Goal: Task Accomplishment & Management: Complete application form

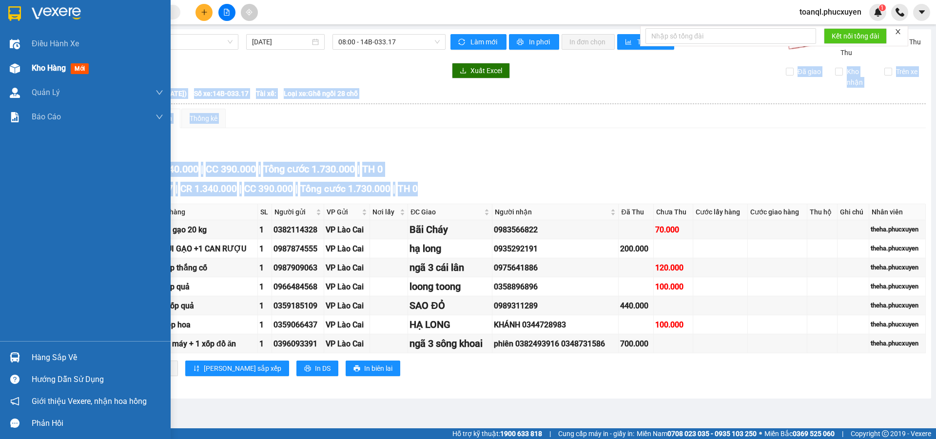
click at [15, 64] on img at bounding box center [15, 68] width 10 height 10
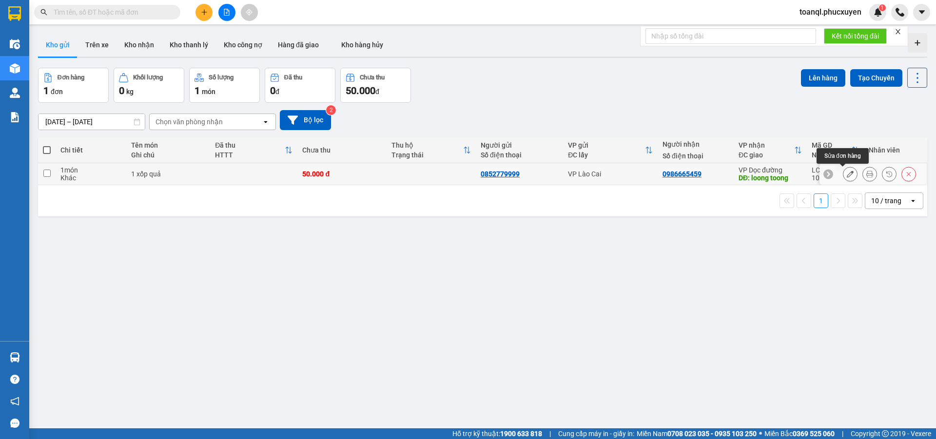
click at [847, 175] on icon at bounding box center [850, 174] width 7 height 7
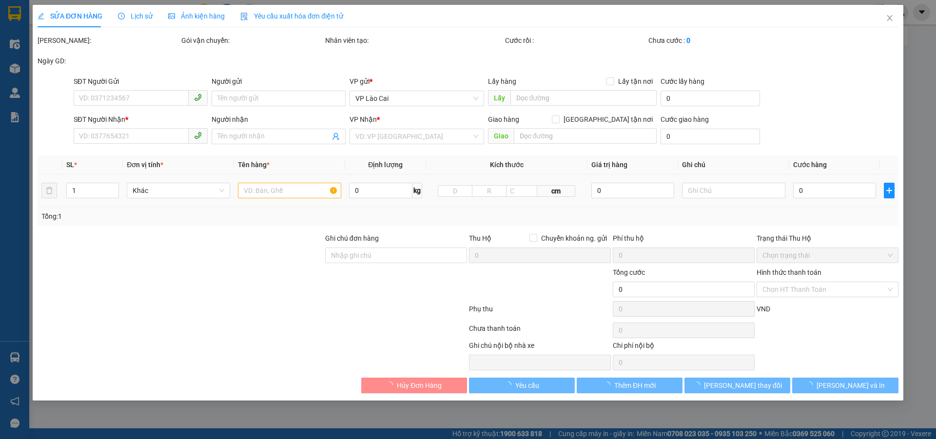
type input "0852779999"
type input "0986665459"
type input "loong toong"
type input "50.000"
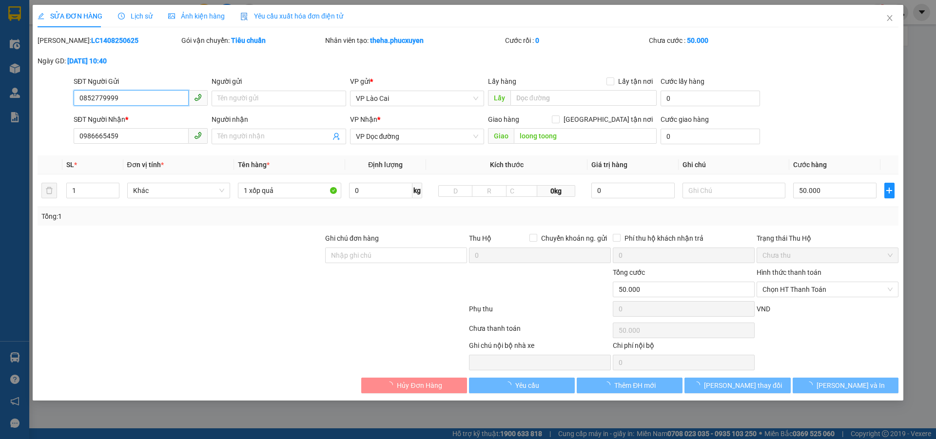
drag, startPoint x: 137, startPoint y: 100, endPoint x: 39, endPoint y: 113, distance: 98.3
click at [39, 113] on form "SĐT Người Gửi 0852779999 0852779999 Người gửi Tên người gửi VP gửi * VP Lào Cai…" at bounding box center [468, 112] width 861 height 72
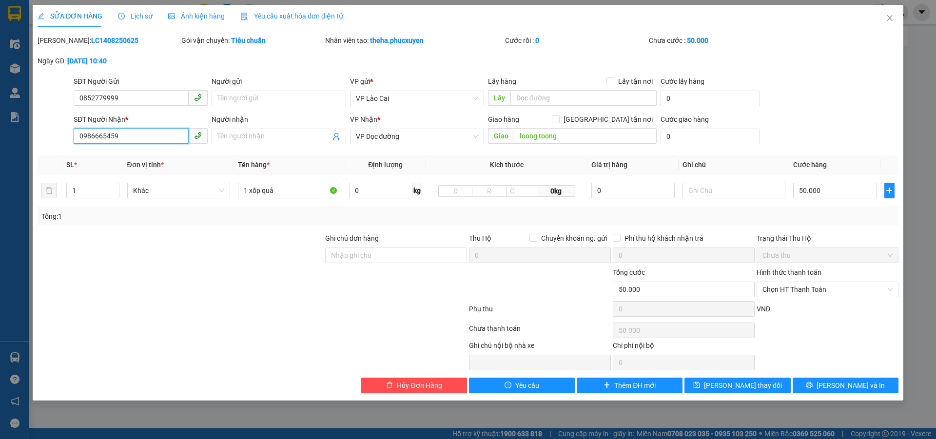
drag, startPoint x: 130, startPoint y: 141, endPoint x: 45, endPoint y: 154, distance: 86.3
click at [45, 156] on div "Total Paid Fee 0 Total UnPaid Fee 50.000 Cash Collection Total Fee Mã ĐH: LC140…" at bounding box center [468, 214] width 861 height 358
click at [895, 16] on span "Close" at bounding box center [889, 18] width 27 height 27
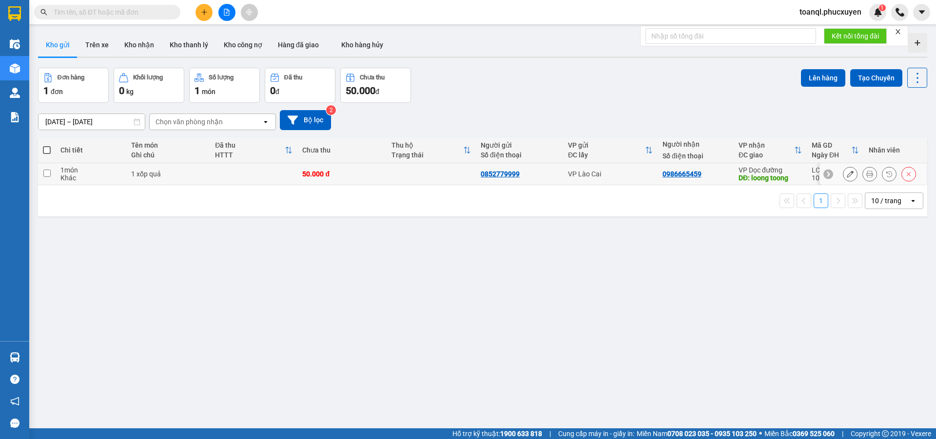
click at [345, 175] on div "50.000 đ" at bounding box center [341, 174] width 79 height 8
checkbox input "true"
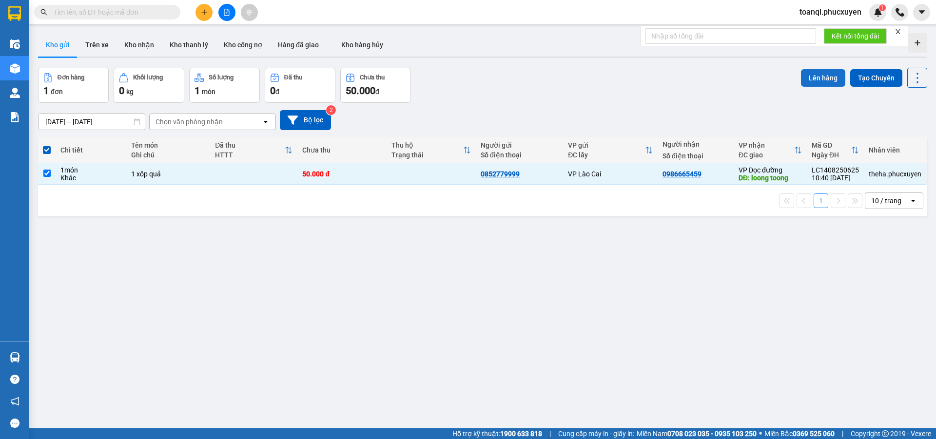
drag, startPoint x: 826, startPoint y: 80, endPoint x: 823, endPoint y: 73, distance: 7.4
click at [824, 77] on button "Lên hàng" at bounding box center [823, 78] width 44 height 18
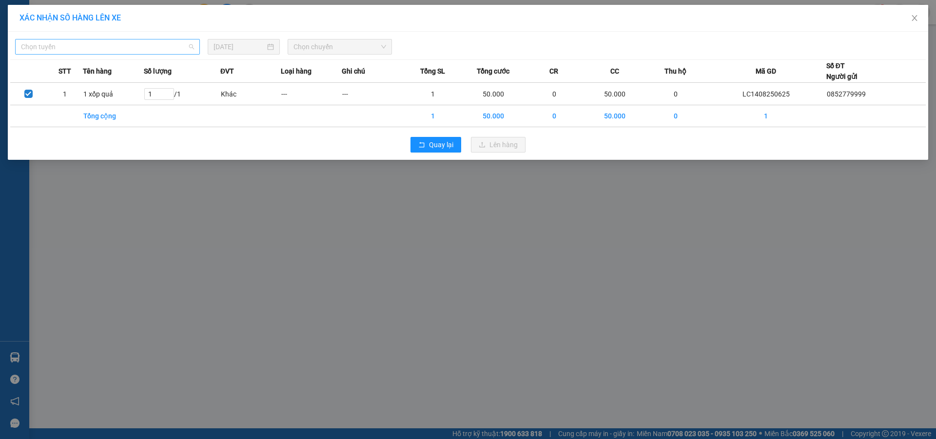
click at [128, 48] on span "Chọn tuyến" at bounding box center [107, 46] width 173 height 15
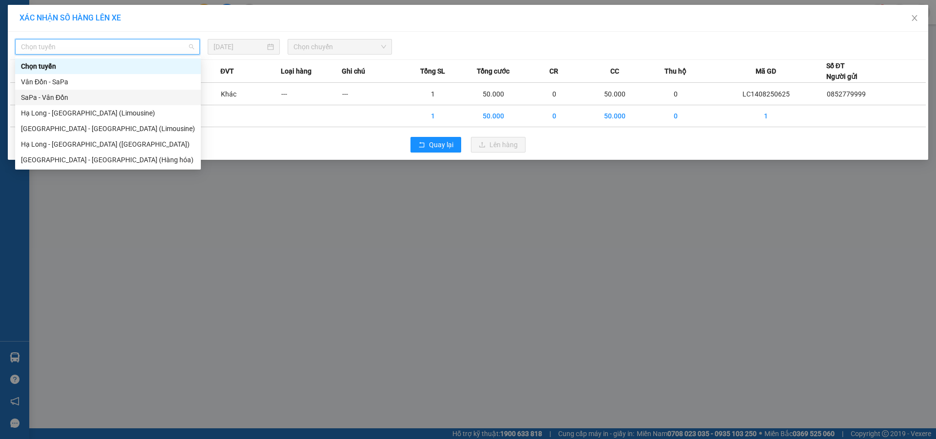
drag, startPoint x: 68, startPoint y: 99, endPoint x: 212, endPoint y: 57, distance: 150.0
click at [73, 98] on div "SaPa - Vân Đồn" at bounding box center [108, 97] width 174 height 11
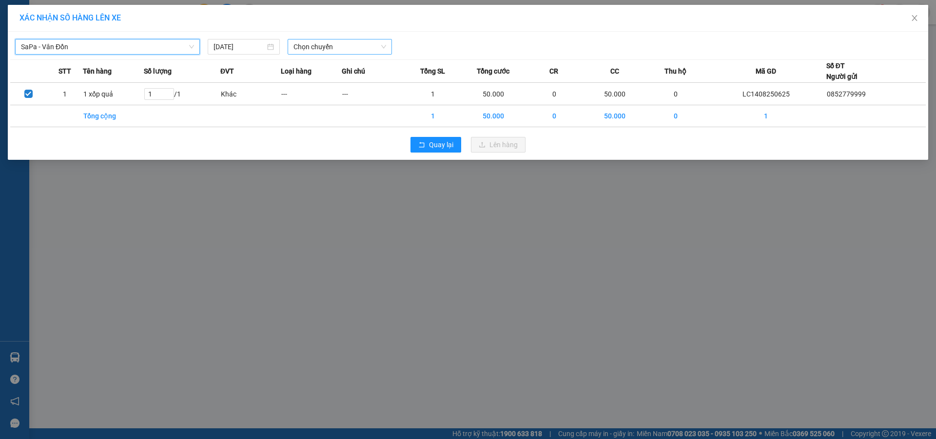
click at [351, 42] on span "Chọn chuyến" at bounding box center [340, 46] width 93 height 15
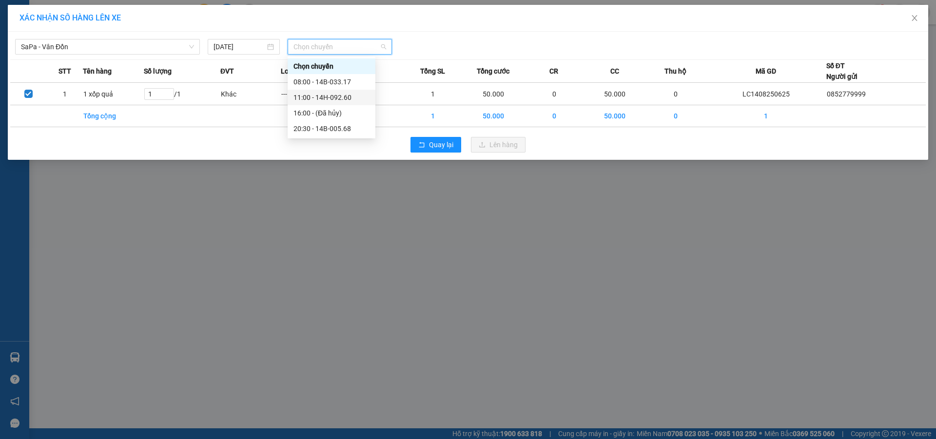
drag, startPoint x: 352, startPoint y: 98, endPoint x: 401, endPoint y: 112, distance: 51.2
click at [354, 98] on div "11:00 - 14H-092.60" at bounding box center [332, 97] width 76 height 11
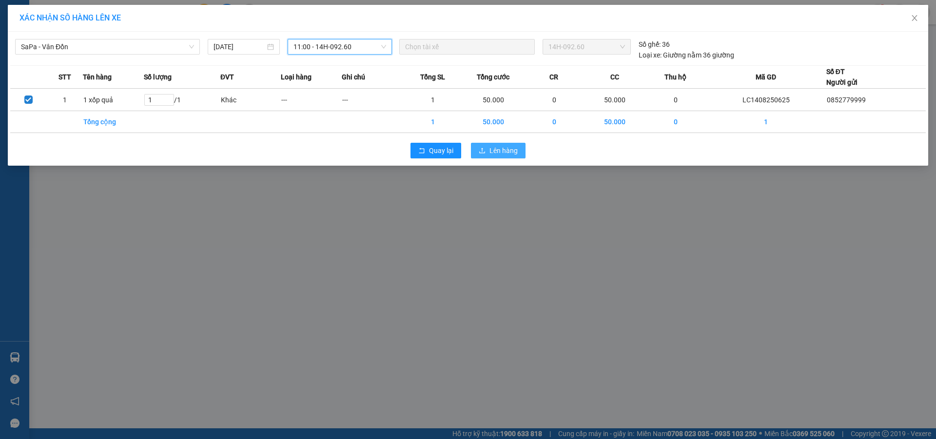
click at [498, 157] on button "Lên hàng" at bounding box center [498, 151] width 55 height 16
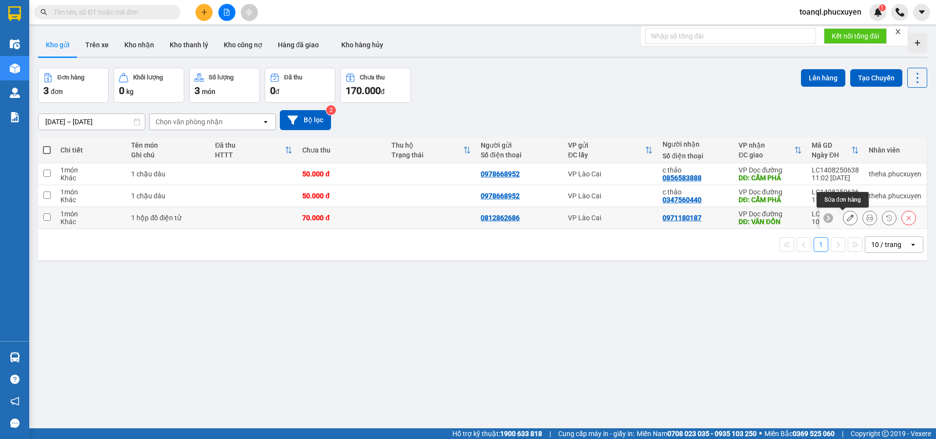
click at [847, 216] on icon at bounding box center [850, 218] width 7 height 7
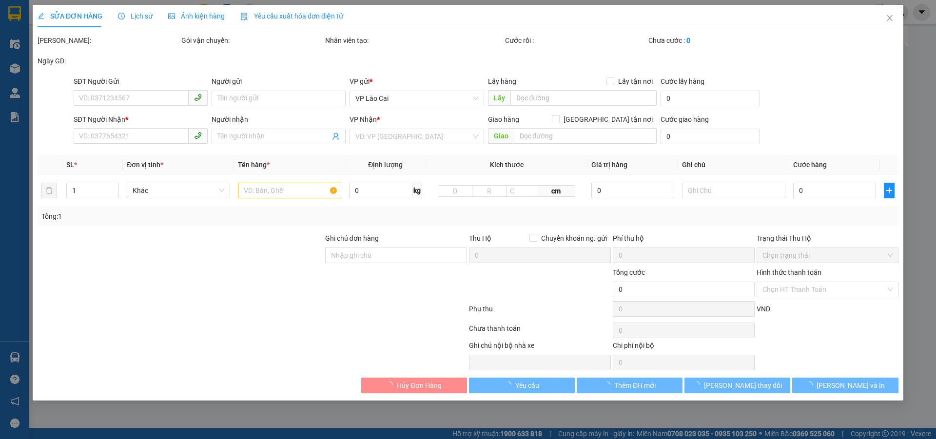
type input "0812862686"
type input "0971180187"
type input "VÂN ĐỒN"
type input "70.000"
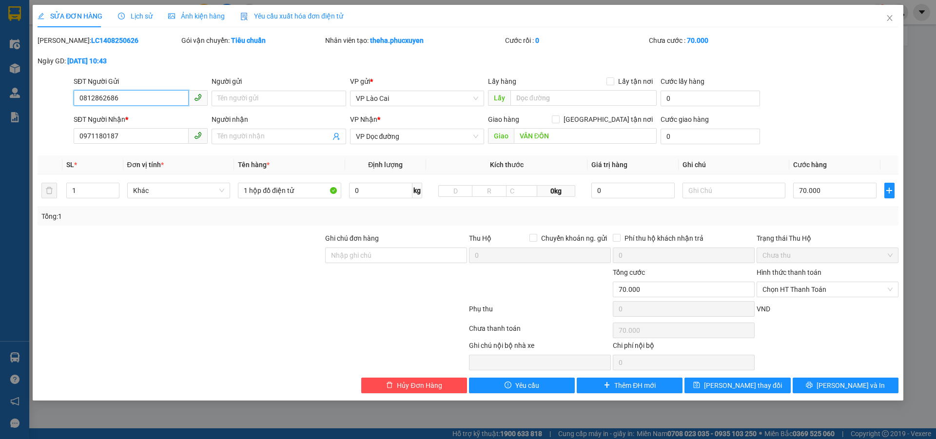
drag, startPoint x: 128, startPoint y: 97, endPoint x: 14, endPoint y: 121, distance: 116.2
click at [14, 121] on div "SỬA ĐƠN HÀNG Lịch sử Ảnh kiện hàng Yêu cầu xuất hóa đơn điện tử Total Paid Fee …" at bounding box center [468, 219] width 936 height 439
drag, startPoint x: 116, startPoint y: 140, endPoint x: 60, endPoint y: 151, distance: 56.7
click at [60, 151] on div "Total Paid Fee 0 Total UnPaid Fee 70.000 Cash Collection Total Fee Mã ĐH: LC140…" at bounding box center [468, 214] width 861 height 358
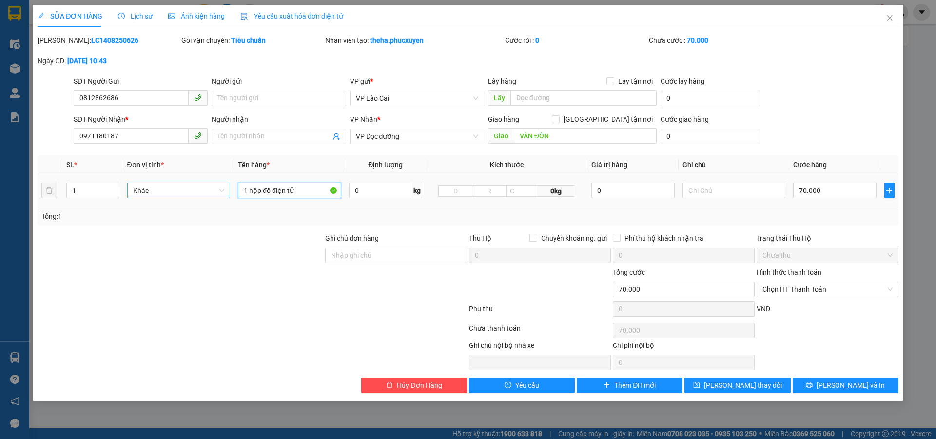
drag, startPoint x: 307, startPoint y: 187, endPoint x: 218, endPoint y: 191, distance: 89.3
click at [218, 191] on tr "1 Khác 1 hộp đồ điện tử 0 kg 0kg 0 70.000" at bounding box center [468, 191] width 861 height 33
click at [889, 18] on icon "close" at bounding box center [889, 18] width 5 height 6
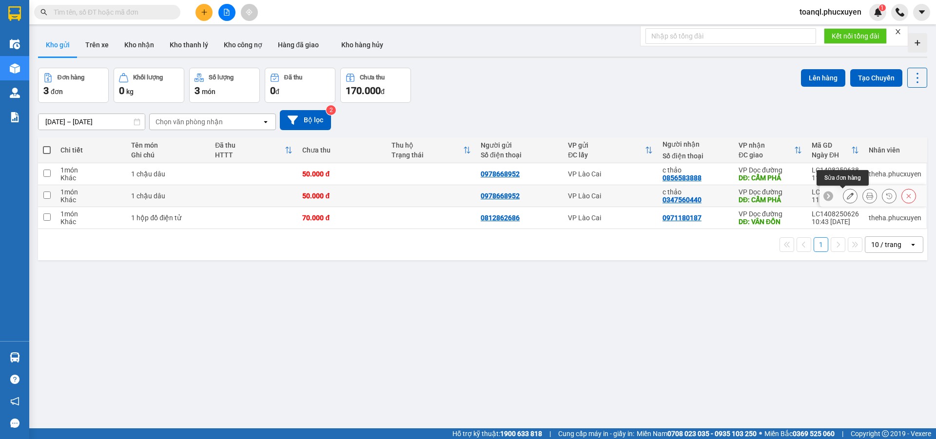
click at [843, 192] on button at bounding box center [850, 196] width 14 height 17
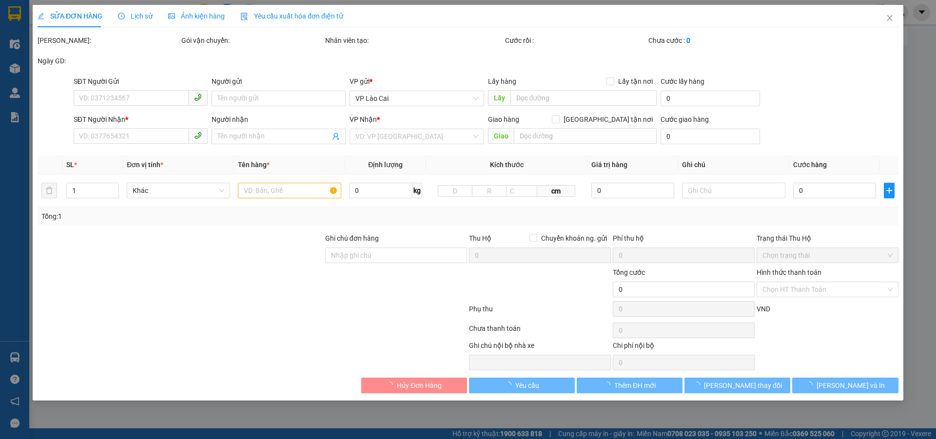
type input "0978668952"
type input "0347560440"
type input "c thảo"
type input "CẨM PHẢ"
type input "50.000"
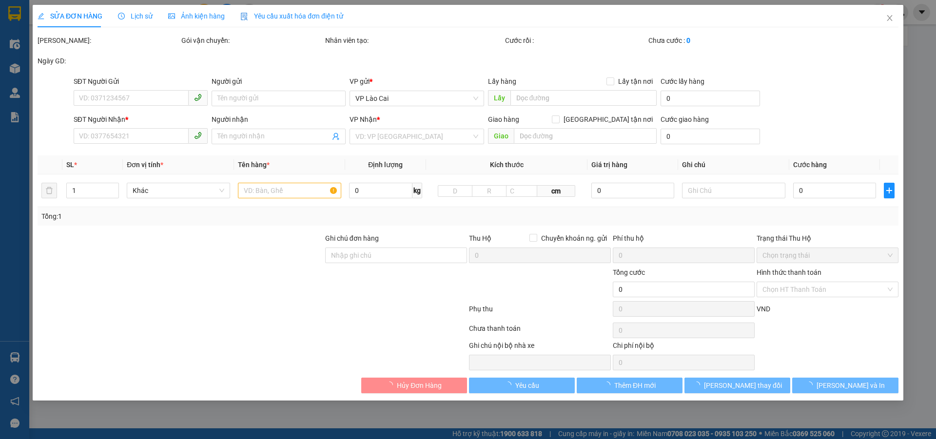
type input "50.000"
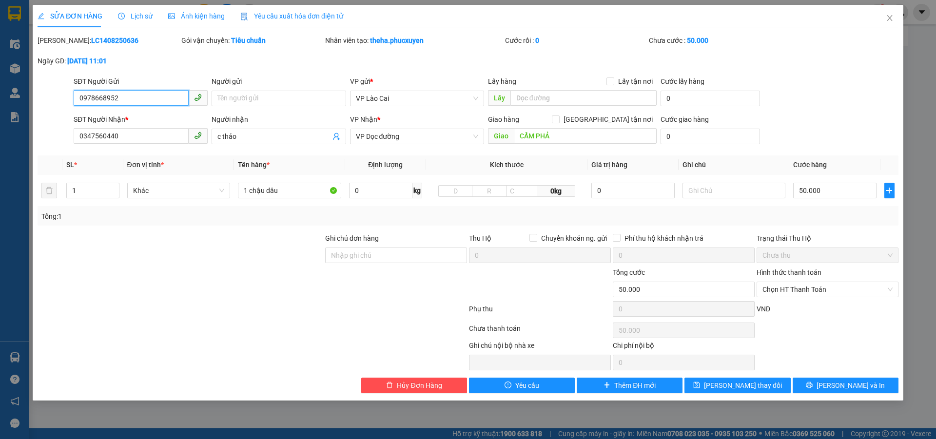
drag, startPoint x: 128, startPoint y: 100, endPoint x: 16, endPoint y: 114, distance: 113.0
click at [16, 114] on div "SỬA ĐƠN HÀNG Lịch sử Ảnh kiện hàng Yêu cầu xuất hóa đơn điện tử Total Paid Fee …" at bounding box center [468, 219] width 936 height 439
drag, startPoint x: 134, startPoint y: 135, endPoint x: 0, endPoint y: 150, distance: 134.9
click at [0, 150] on div "SỬA ĐƠN HÀNG Lịch sử Ảnh kiện hàng Yêu cầu xuất hóa đơn điện tử Total Paid Fee …" at bounding box center [468, 219] width 936 height 439
click at [887, 17] on icon "close" at bounding box center [890, 18] width 8 height 8
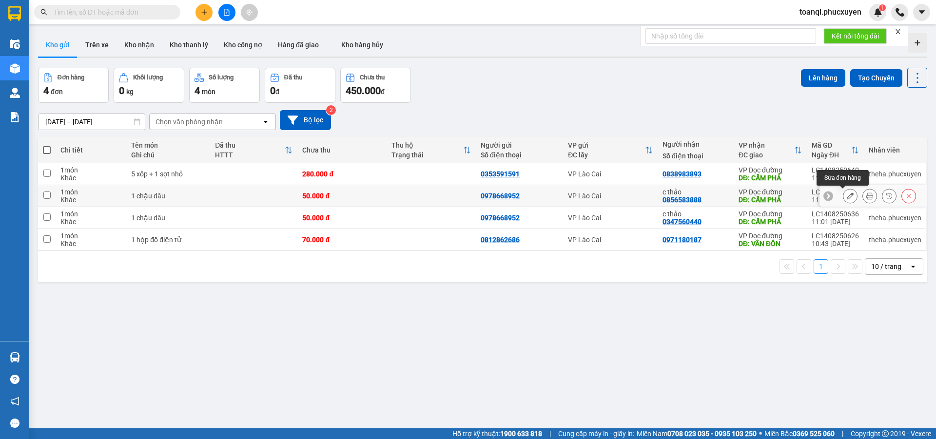
click at [846, 193] on button at bounding box center [850, 196] width 14 height 17
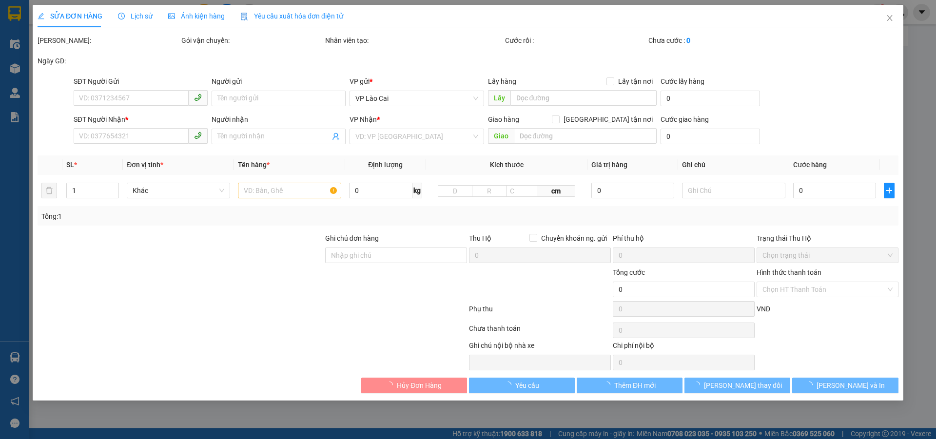
type input "0978668952"
type input "0856583888"
type input "c thảo"
type input "CẨM PHẢ"
type input "50.000"
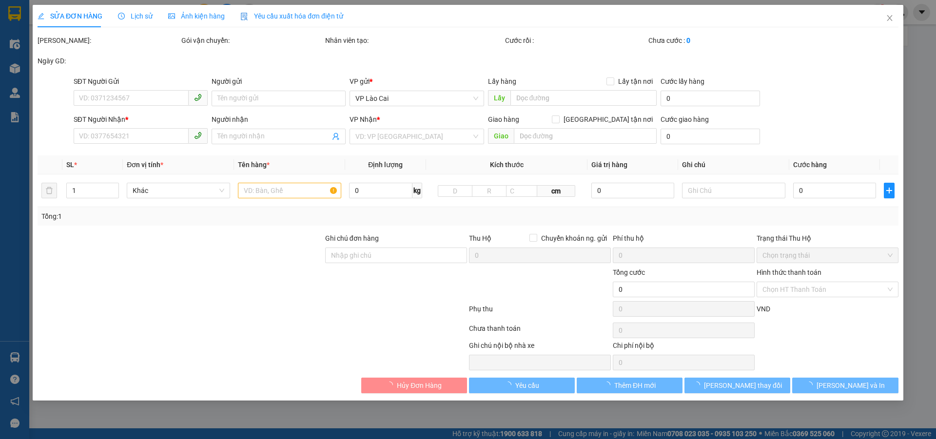
type input "50.000"
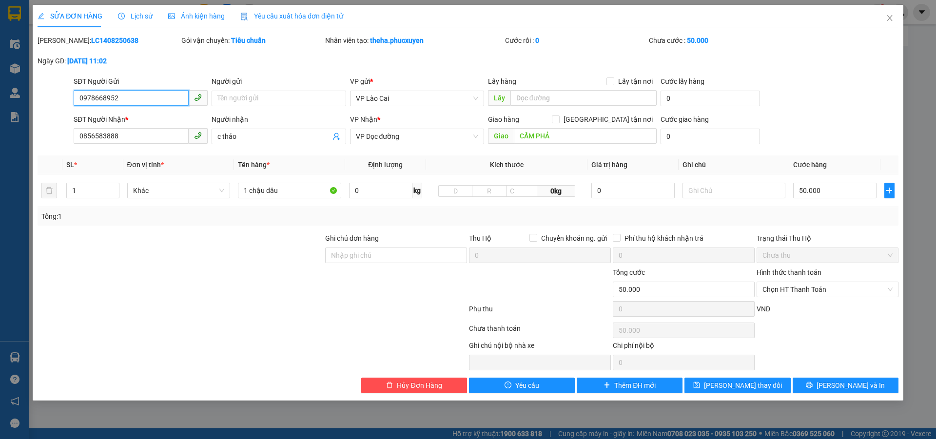
drag, startPoint x: 121, startPoint y: 99, endPoint x: 77, endPoint y: 105, distance: 44.8
click at [77, 105] on input "0978668952" at bounding box center [131, 98] width 115 height 16
drag, startPoint x: 30, startPoint y: 145, endPoint x: 0, endPoint y: 148, distance: 30.4
click at [0, 148] on div "SỬA ĐƠN HÀNG Lịch sử Ảnh kiện hàng Yêu cầu xuất hóa đơn điện tử Total Paid Fee …" at bounding box center [468, 219] width 936 height 439
click at [890, 16] on icon "close" at bounding box center [890, 18] width 8 height 8
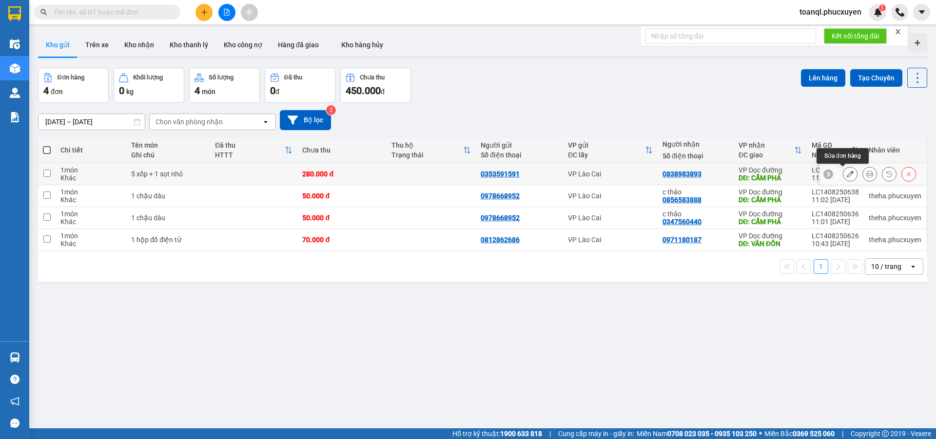
click at [847, 173] on icon at bounding box center [850, 174] width 7 height 7
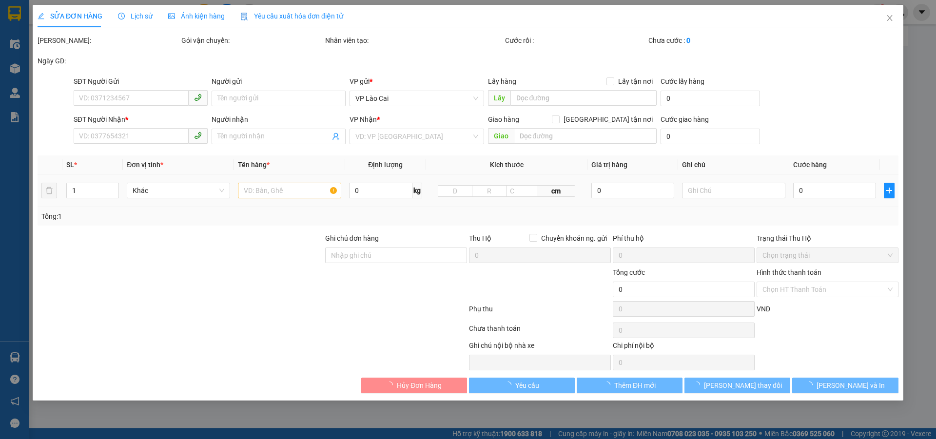
type input "0353591591"
type input "0838983893"
type input "CẨM PHẢ"
type input "280.000"
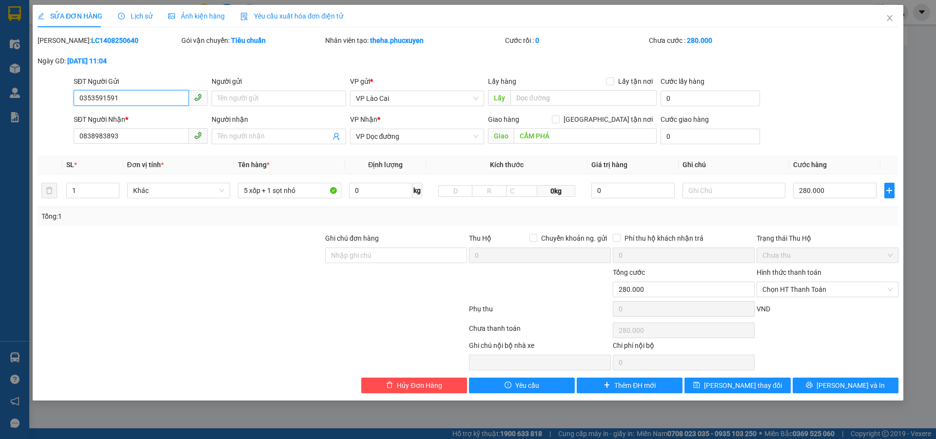
drag, startPoint x: 124, startPoint y: 101, endPoint x: 47, endPoint y: 101, distance: 77.0
click at [47, 101] on div "SĐT Người Gửi 0353591591 0353591591 Người gửi Tên người gửi VP gửi * VP Lào Cai…" at bounding box center [468, 93] width 863 height 34
drag, startPoint x: 141, startPoint y: 137, endPoint x: 42, endPoint y: 139, distance: 99.0
click at [42, 139] on div "SĐT Người Nhận * 0838983893 Người nhận Tên người nhận VP Nhận * VP Dọc đường Gi…" at bounding box center [468, 131] width 863 height 34
